Goal: Find specific page/section: Find specific page/section

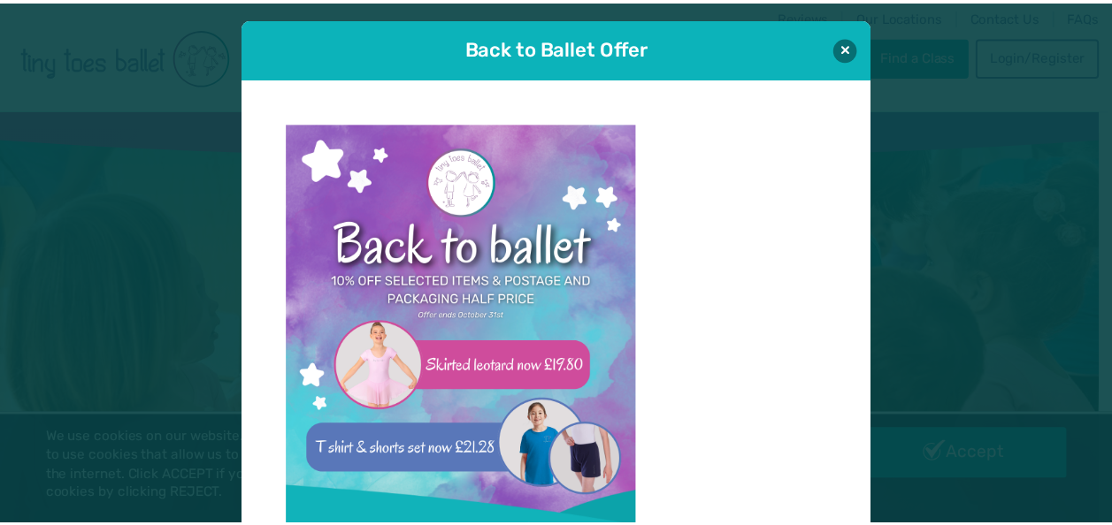
scroll to position [18, 0]
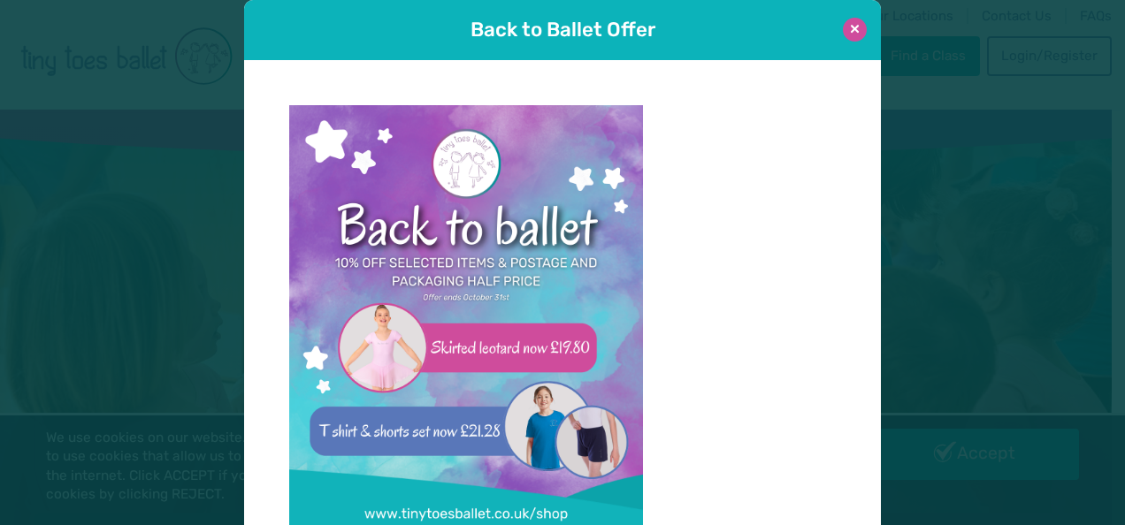
click at [845, 34] on button at bounding box center [855, 30] width 24 height 24
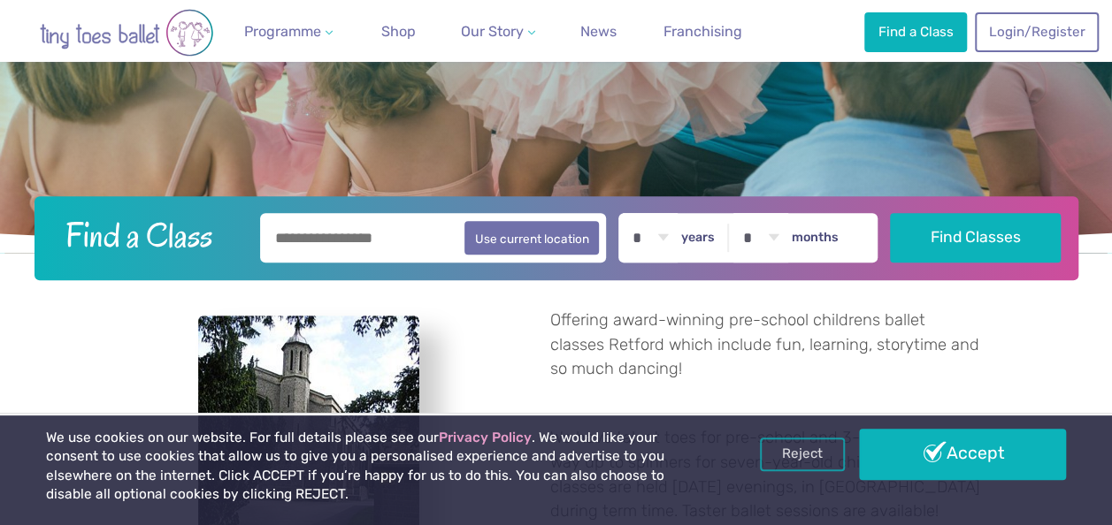
scroll to position [322, 0]
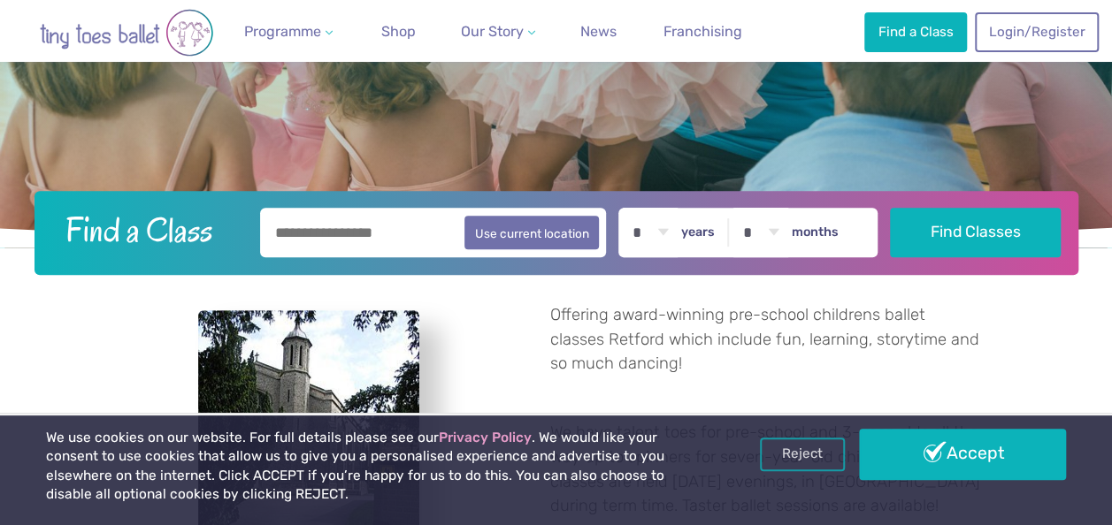
click at [400, 228] on input "text" at bounding box center [433, 233] width 347 height 50
type input "********"
click at [890, 208] on button "Find Classes" at bounding box center [975, 233] width 171 height 50
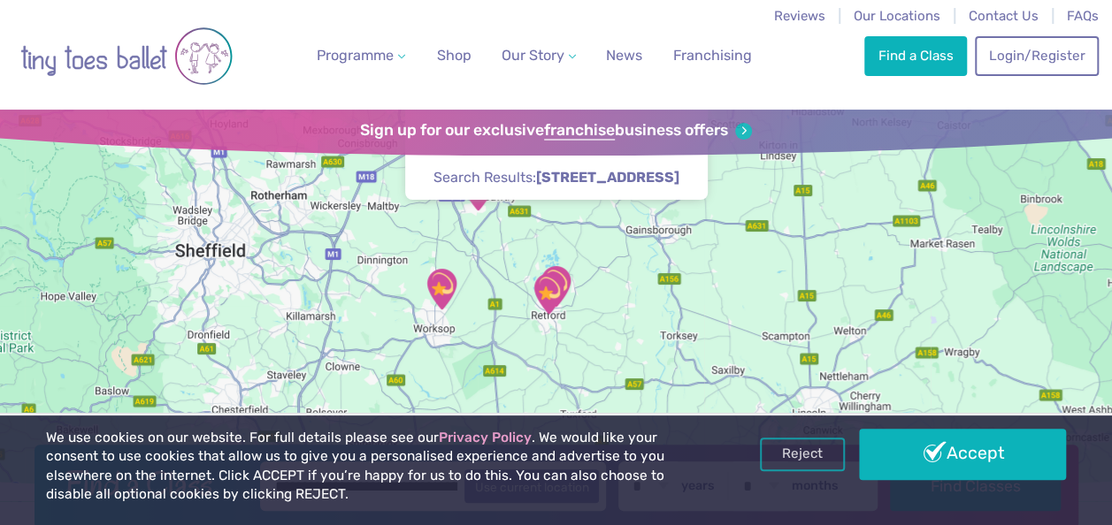
click at [547, 296] on img "Westhill Community Centre" at bounding box center [548, 294] width 44 height 44
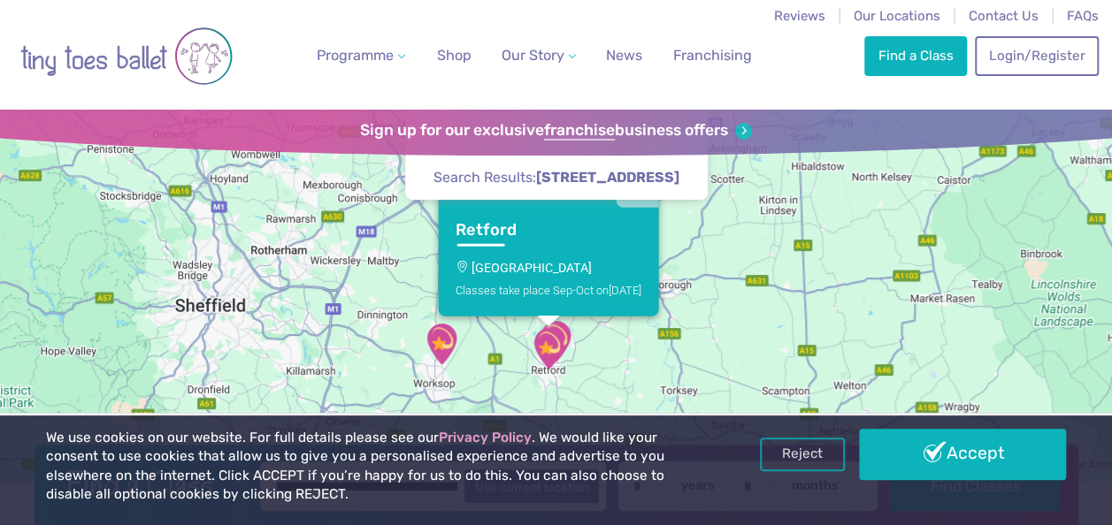
click at [549, 341] on img "Westhill Community Centre" at bounding box center [548, 348] width 44 height 44
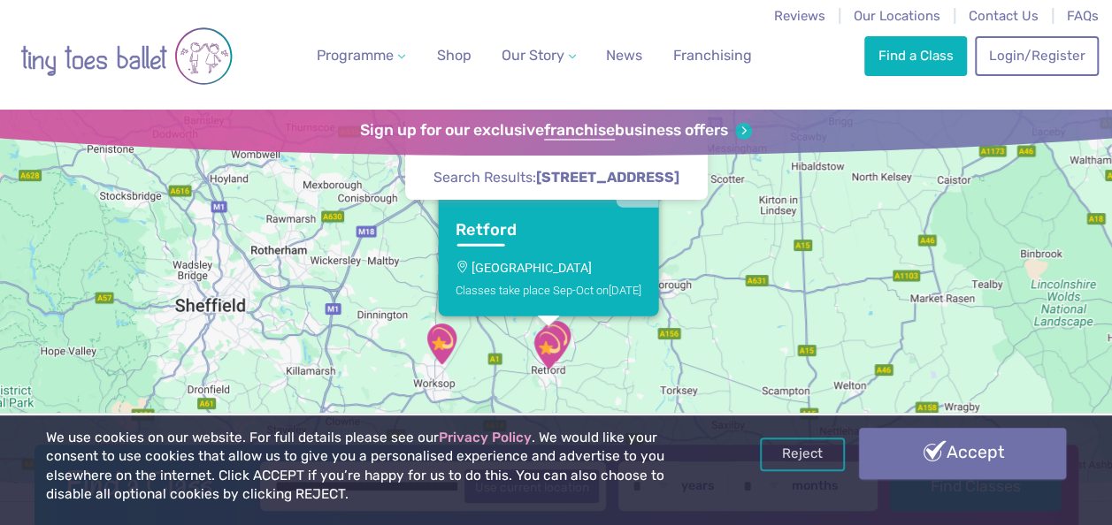
click at [974, 447] on link "Accept" at bounding box center [962, 453] width 207 height 51
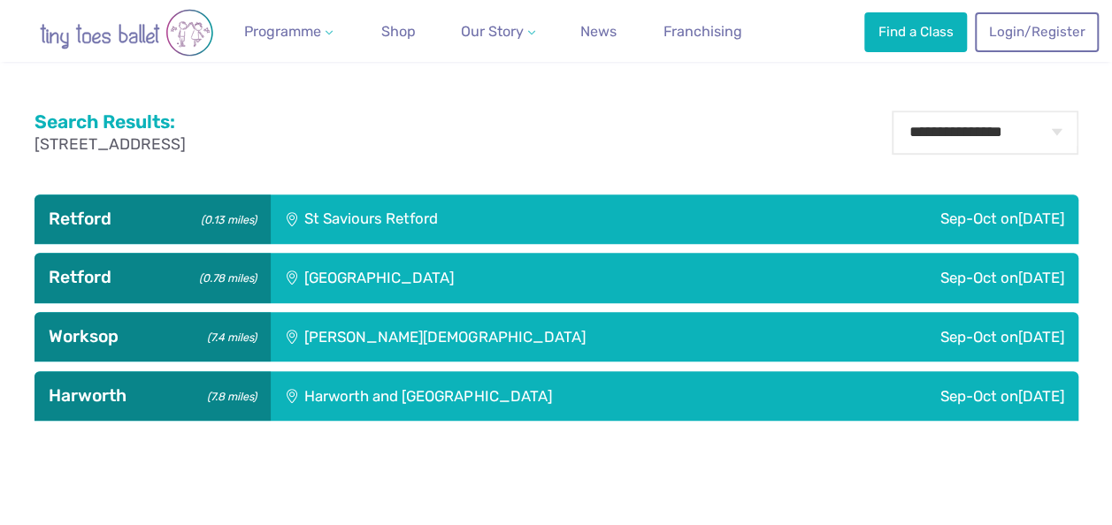
scroll to position [493, 0]
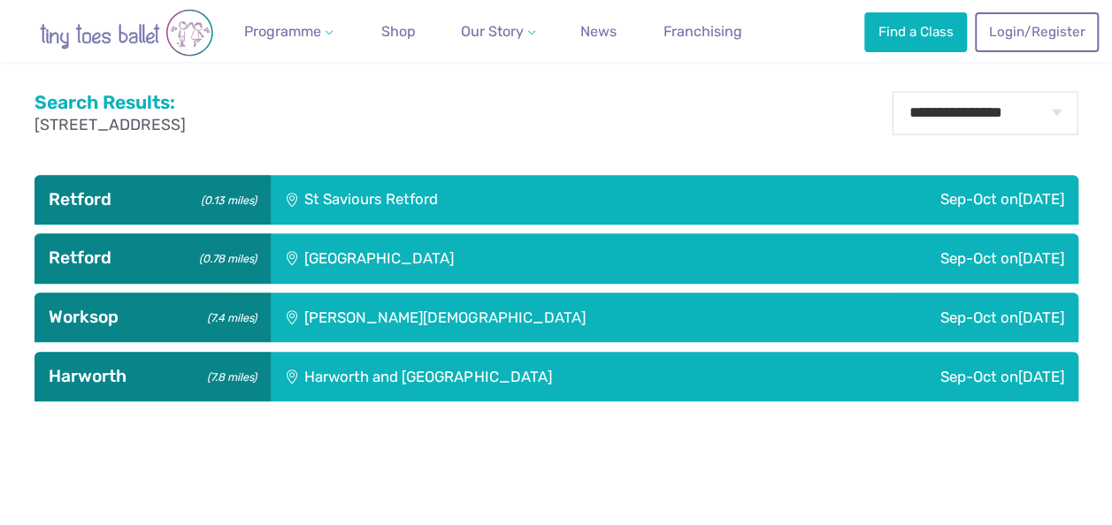
click at [1030, 207] on span "[DATE]" at bounding box center [1041, 199] width 46 height 18
